Goal: Find specific page/section: Find specific page/section

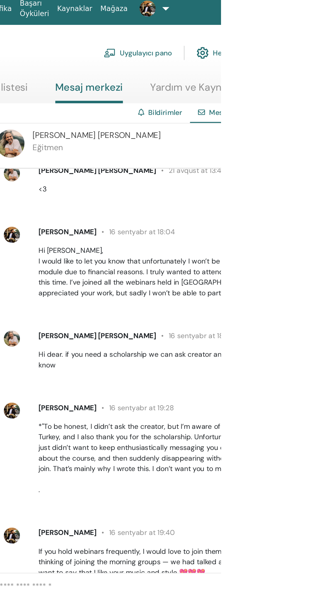
scroll to position [327, 0]
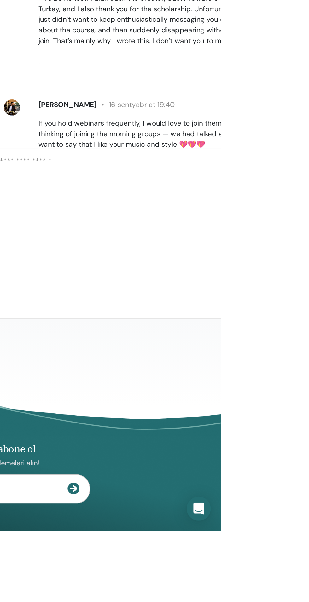
click at [201, 602] on div "Haber bültenimize abone ol Düzenli ThetaHealing güncellemeleri alın! Theta Heal…" at bounding box center [154, 591] width 296 height 178
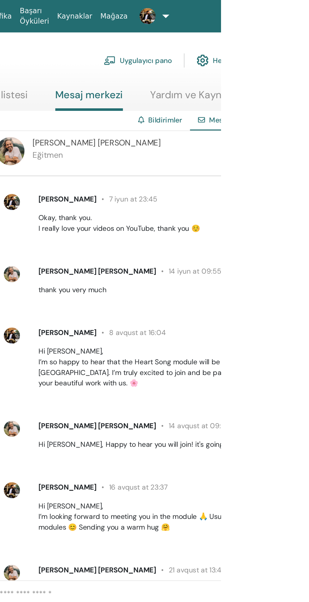
scroll to position [0, 0]
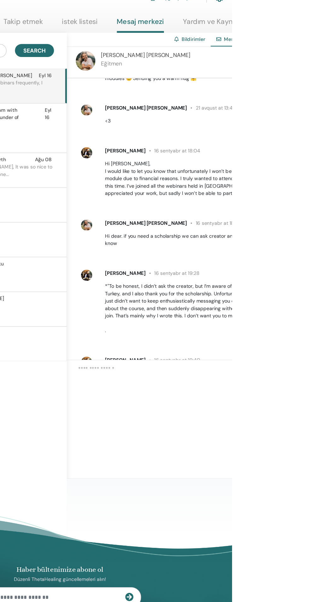
scroll to position [327, 0]
